Goal: Find specific page/section: Find specific page/section

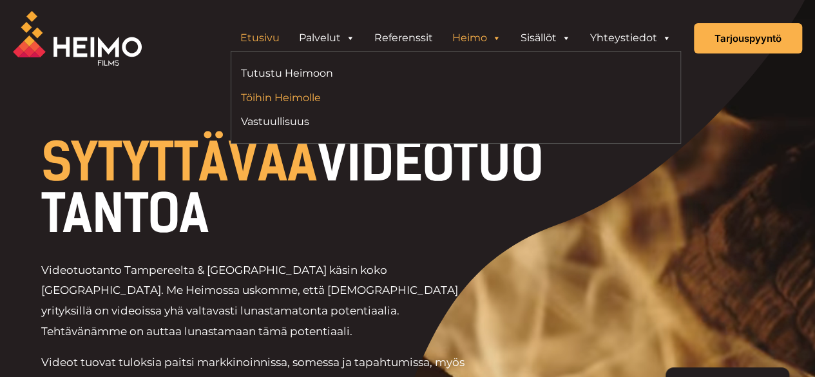
click at [314, 97] on link "Töihin Heimolle" at bounding box center [344, 97] width 206 height 17
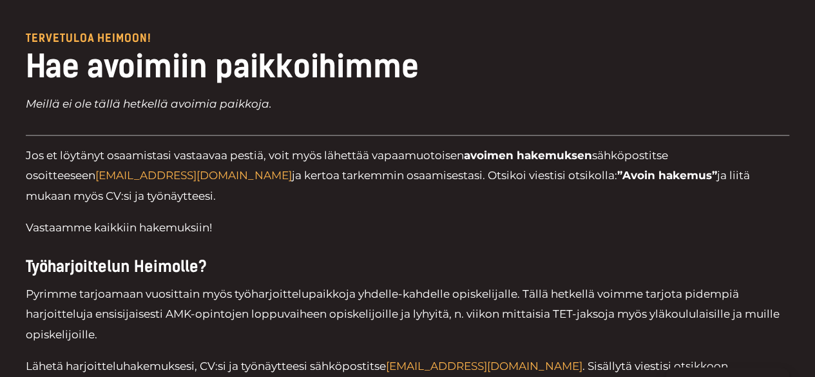
scroll to position [3903, 0]
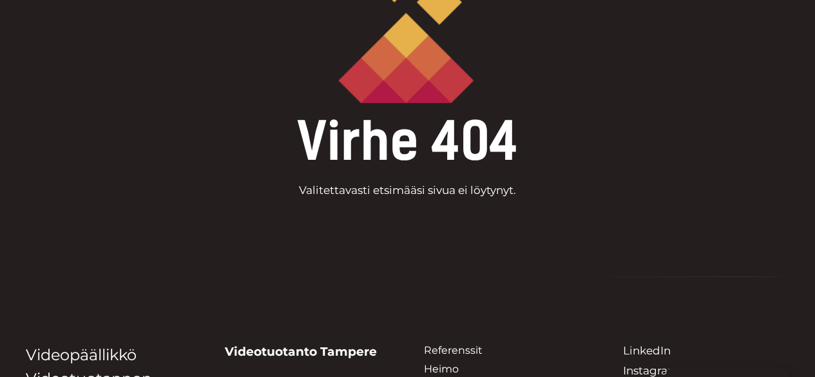
scroll to position [219, 0]
